Goal: Task Accomplishment & Management: Manage account settings

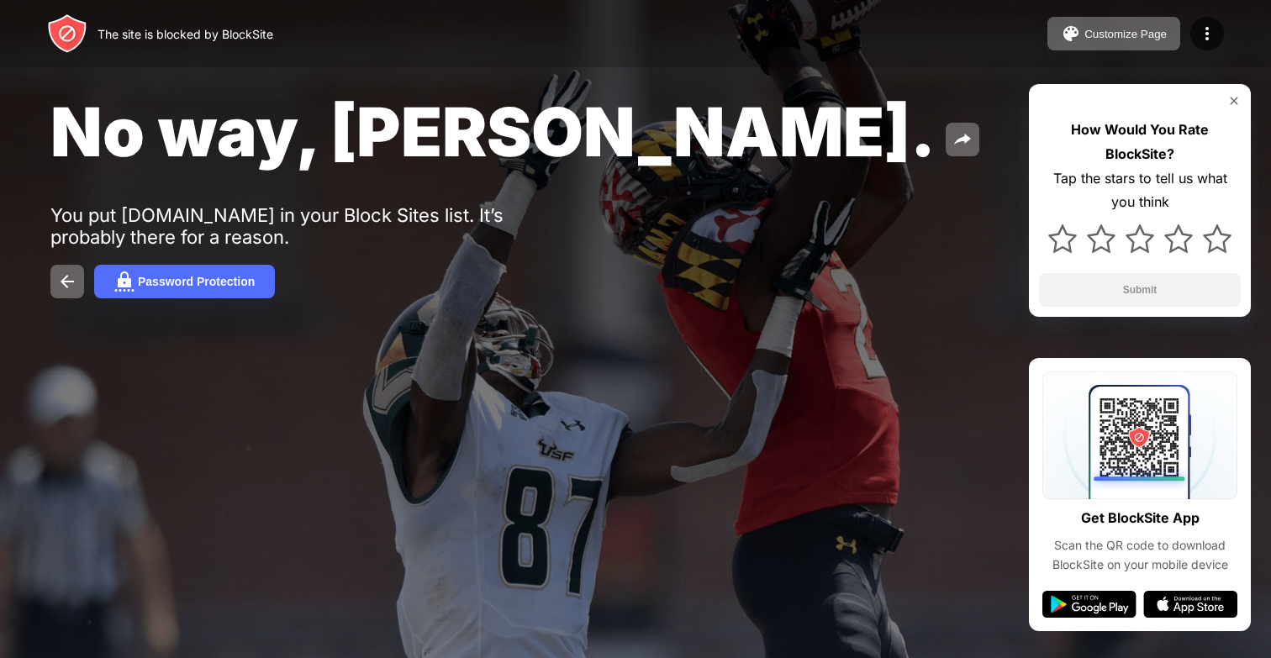
click at [1237, 97] on img at bounding box center [1234, 100] width 13 height 13
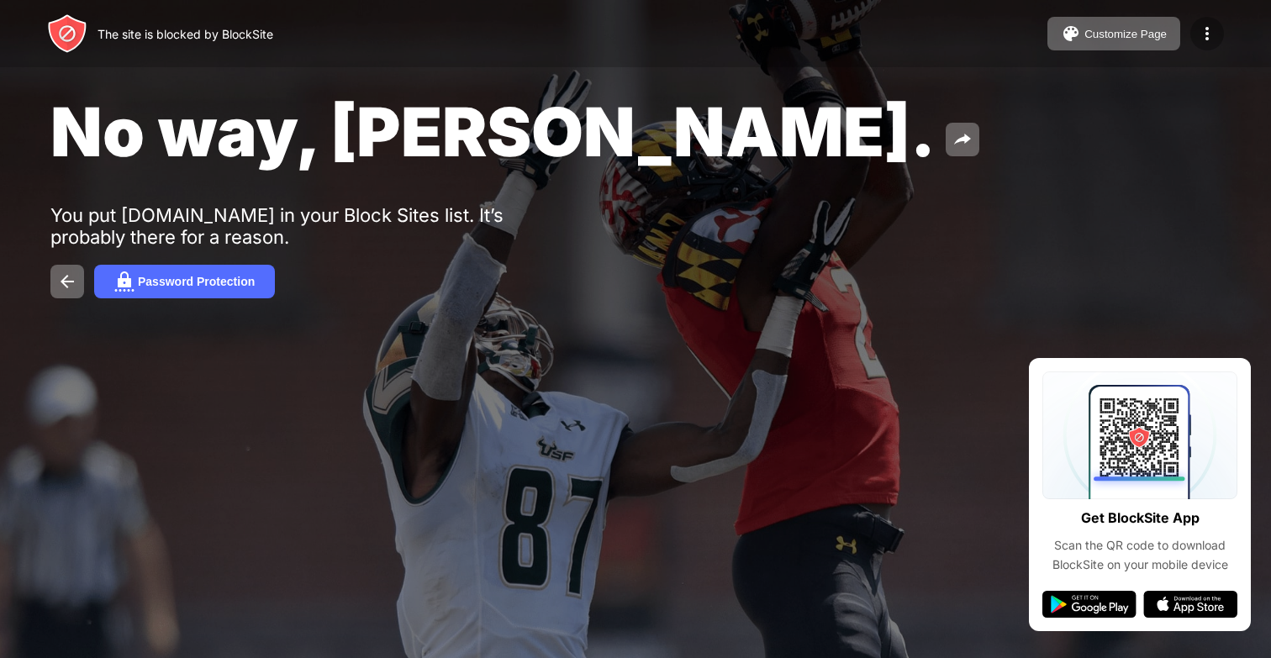
click at [1204, 34] on img at bounding box center [1207, 34] width 20 height 20
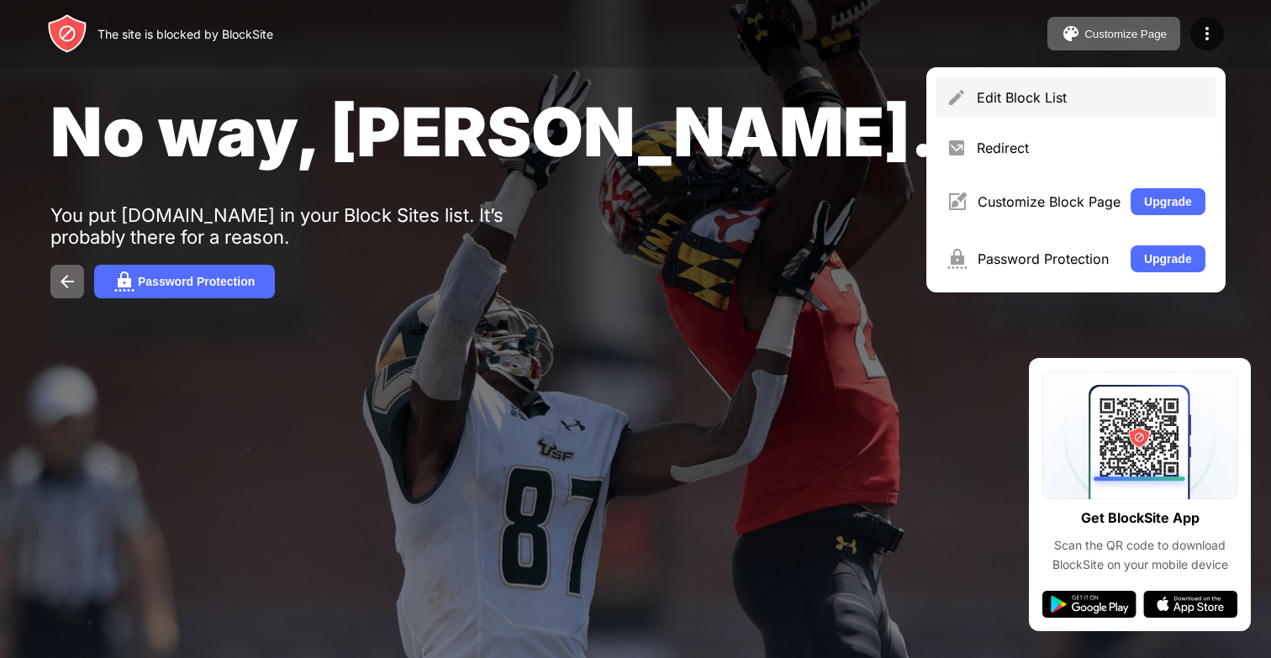
click at [1107, 88] on div "Edit Block List" at bounding box center [1076, 97] width 279 height 40
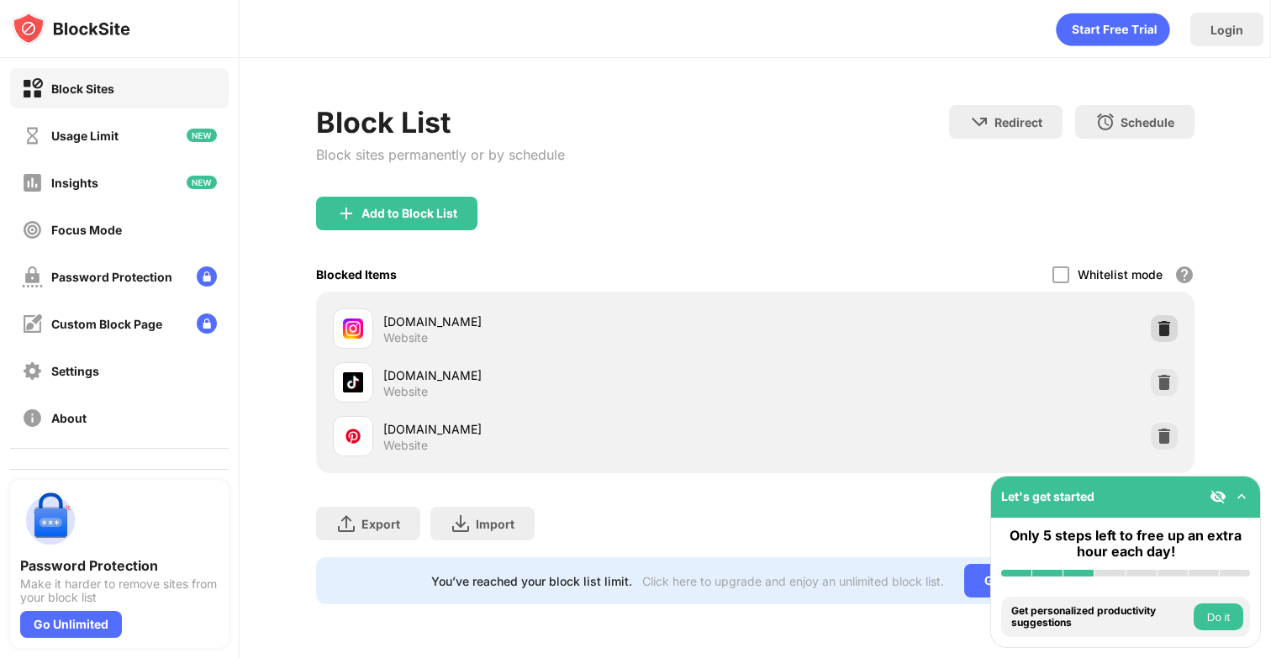
click at [1180, 329] on div "instagram.com Website" at bounding box center [755, 329] width 859 height 54
click at [1167, 329] on img at bounding box center [1164, 328] width 17 height 17
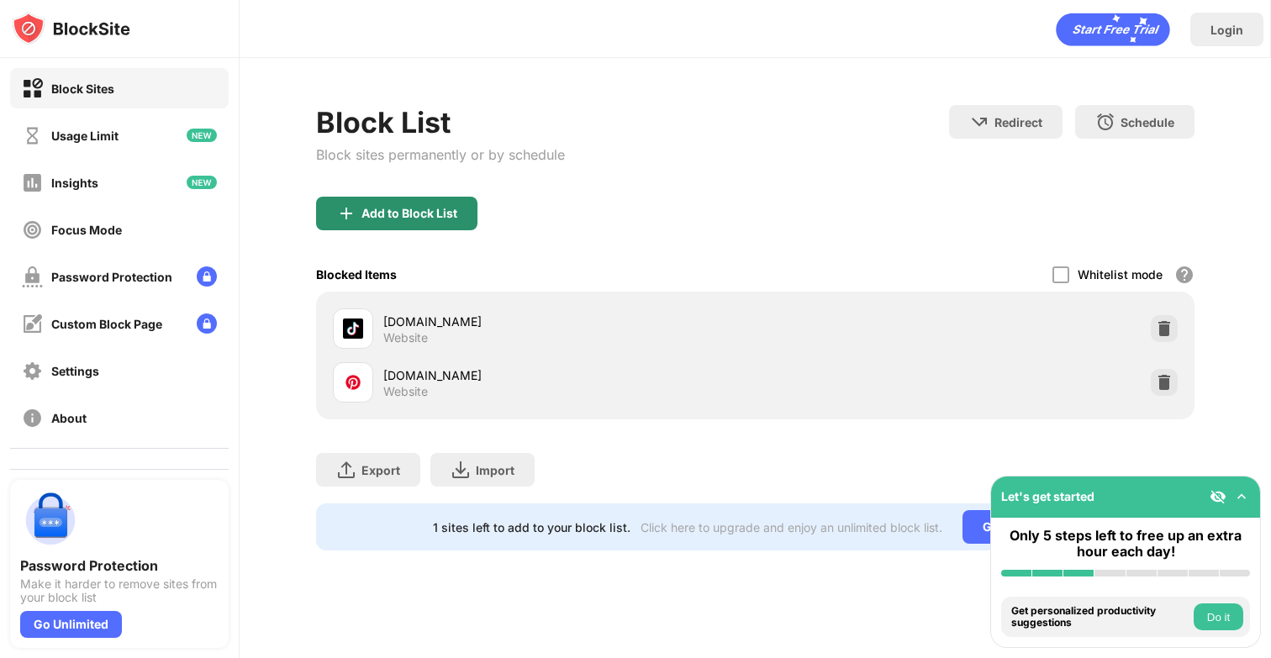
click at [378, 215] on div "Add to Block List" at bounding box center [410, 213] width 96 height 13
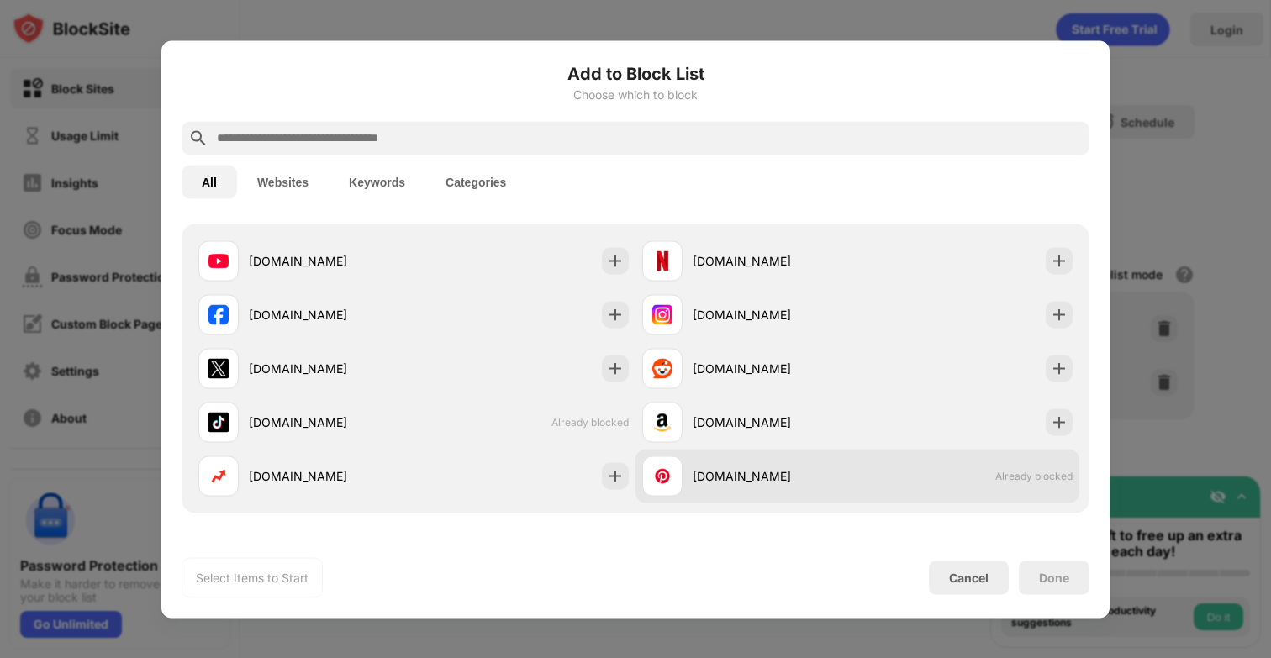
scroll to position [294, 0]
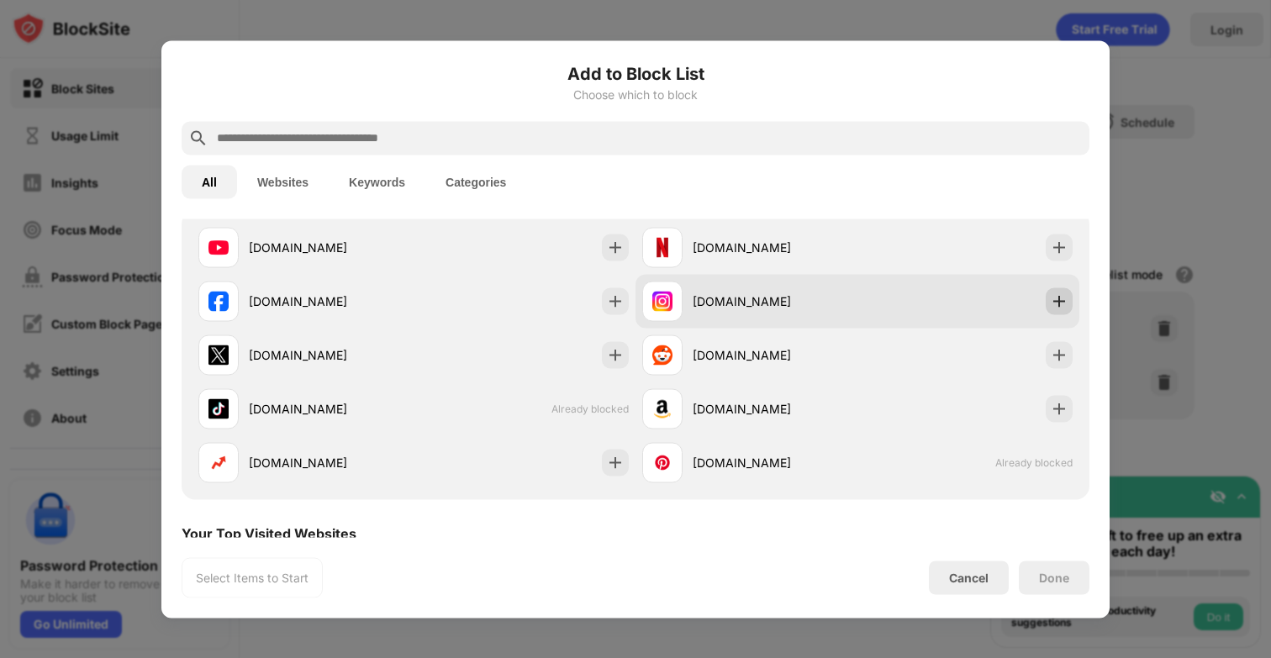
click at [1067, 293] on img at bounding box center [1059, 301] width 17 height 17
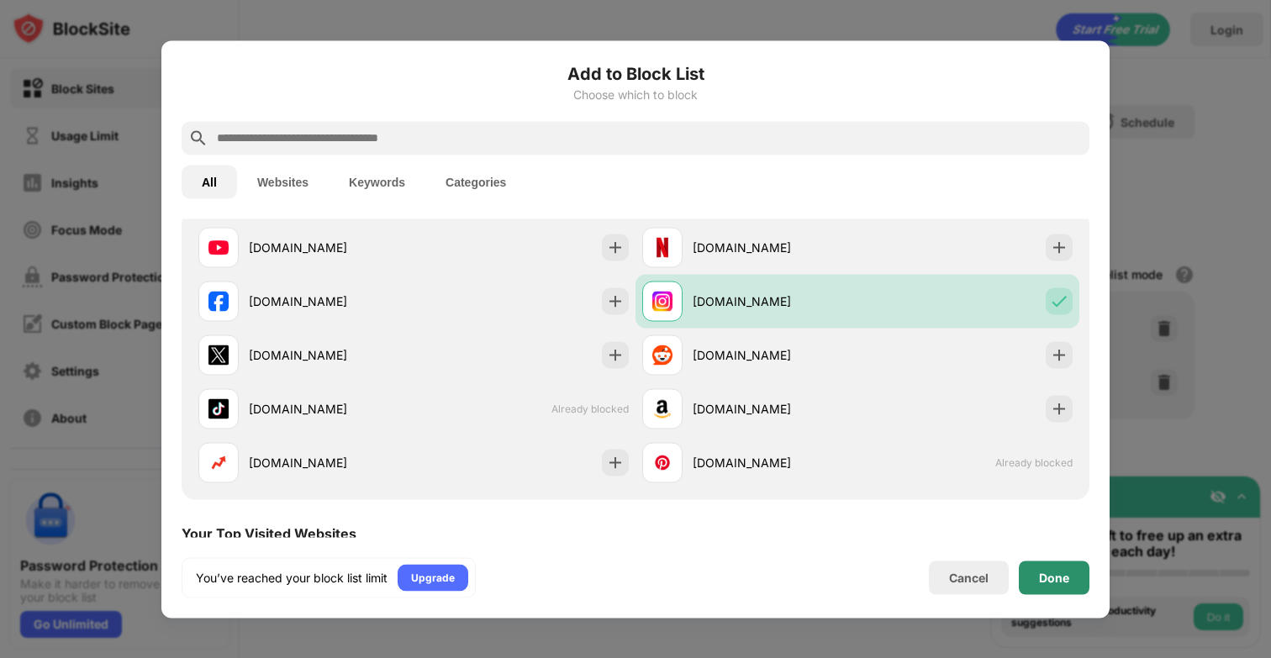
click at [1058, 582] on div "Done" at bounding box center [1054, 577] width 30 height 13
